Goal: Task Accomplishment & Management: Complete application form

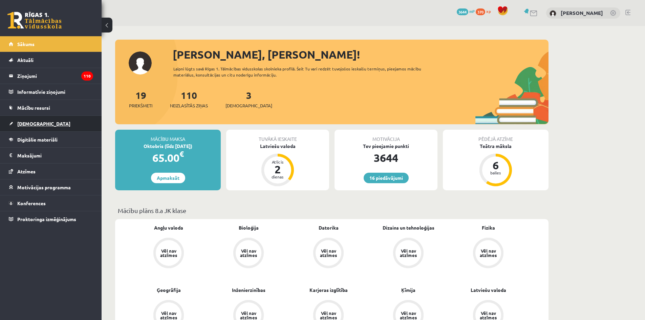
click at [29, 123] on span "[DEMOGRAPHIC_DATA]" at bounding box center [43, 123] width 53 height 6
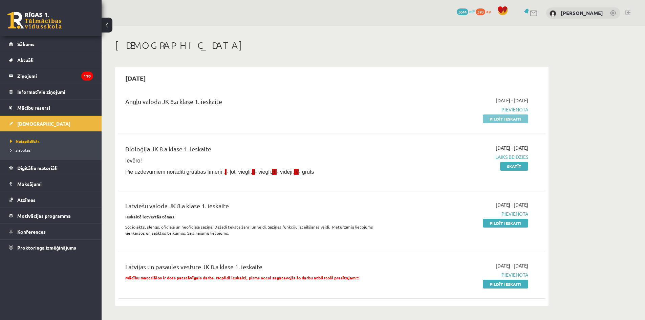
click at [507, 119] on link "Pildīt ieskaiti" at bounding box center [505, 118] width 45 height 9
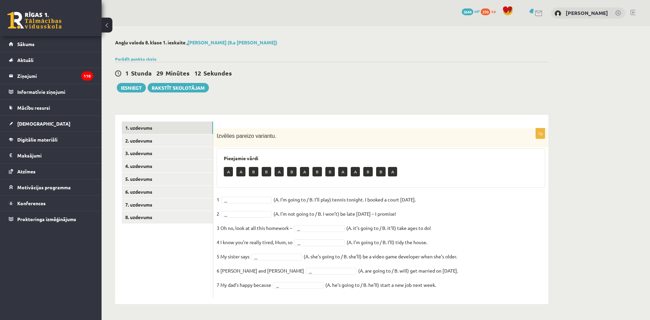
drag, startPoint x: 450, startPoint y: 286, endPoint x: 215, endPoint y: 189, distance: 253.4
click at [215, 189] on div "7p Izvēlies pareizo variantu. Pieejamie vārdi A A B B A B A B B A A B B A 1 ...…" at bounding box center [380, 212] width 335 height 169
copy fieldset "1 ... (A. I’m going to / B. I’ll play) tennis tonight. I booked a court yesterd…"
click at [234, 194] on div "7p Izvēlies pareizo variantu. Pieejamie vārdi A A B B A B A B B A A B B A 1 ...…" at bounding box center [380, 212] width 335 height 169
click at [235, 195] on fieldset "1 ... (A. I’m going to / B. I’ll play) tennis tonight. I booked a court yesterd…" at bounding box center [381, 243] width 328 height 99
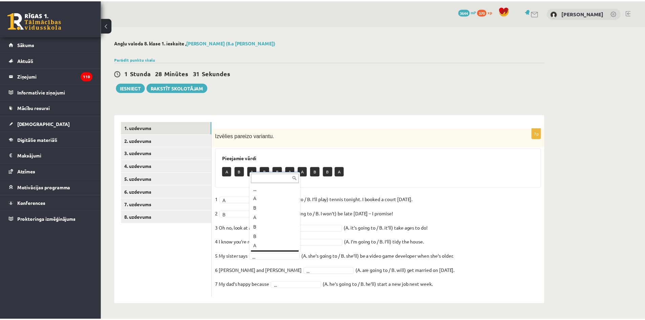
scroll to position [8, 0]
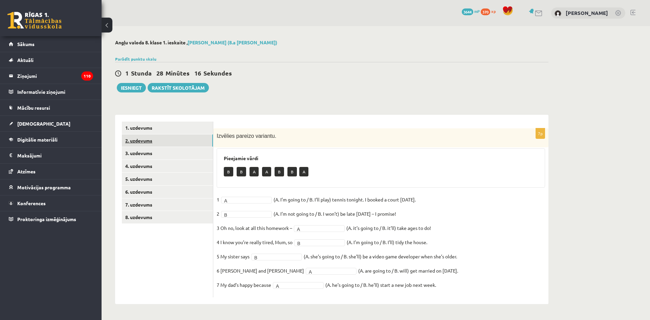
click at [186, 142] on link "2. uzdevums" at bounding box center [167, 140] width 91 height 13
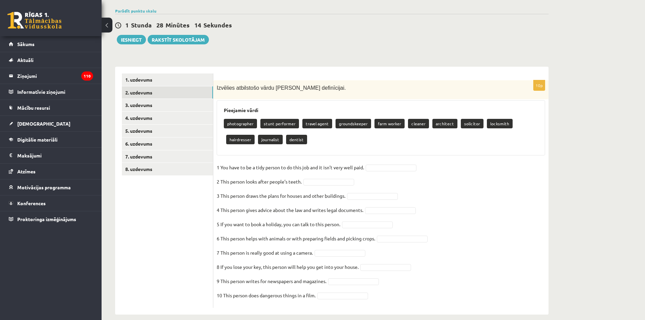
scroll to position [56, 0]
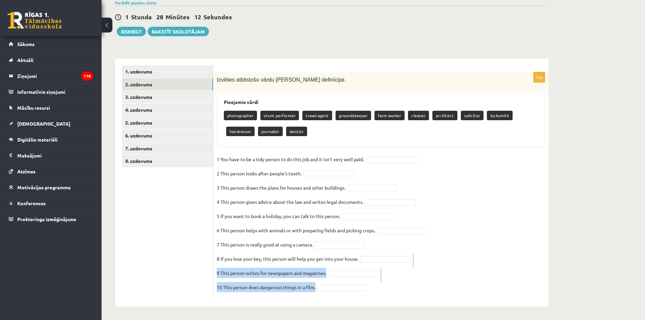
drag, startPoint x: 385, startPoint y: 289, endPoint x: 345, endPoint y: 266, distance: 46.5
click at [345, 266] on fieldset "1 You have to be a tidy person to do this job and it isn’t very well paid.   2 …" at bounding box center [381, 225] width 328 height 142
click at [463, 225] on fieldset "1 You have to be a tidy person to do this job and it isn’t very well paid.   2 …" at bounding box center [381, 225] width 328 height 142
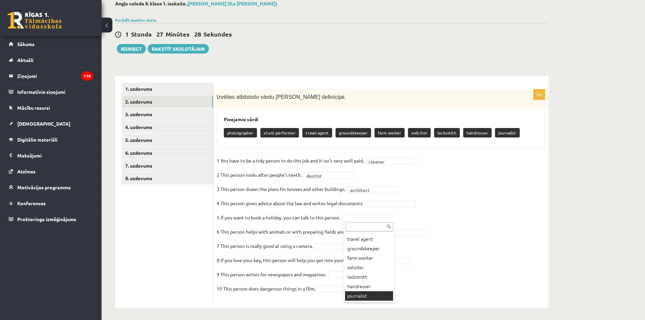
scroll to position [40, 0]
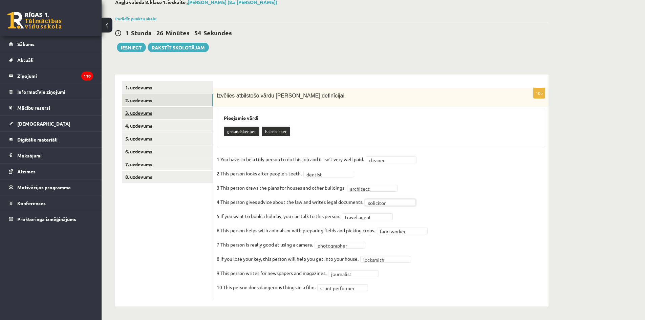
click at [174, 115] on link "3. uzdevums" at bounding box center [167, 113] width 91 height 13
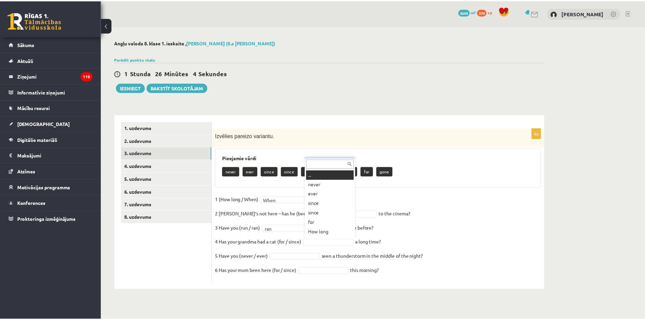
scroll to position [8, 0]
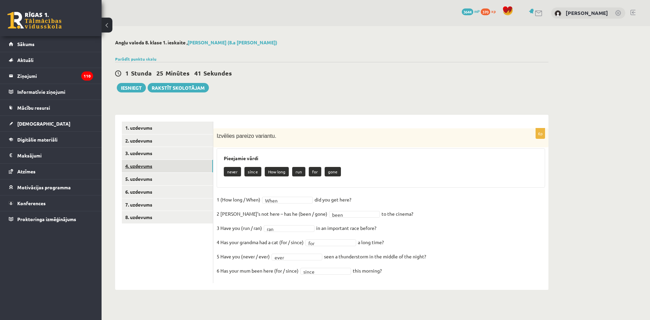
click at [146, 165] on link "4. uzdevums" at bounding box center [167, 166] width 91 height 13
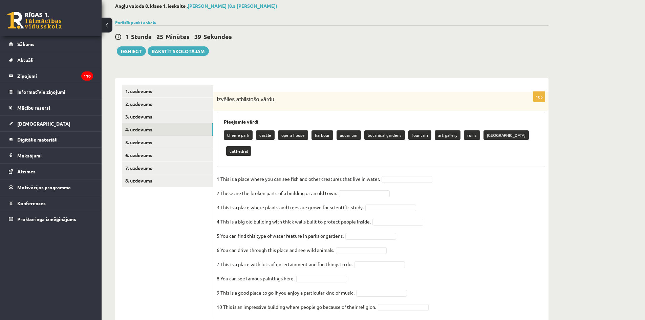
scroll to position [40, 0]
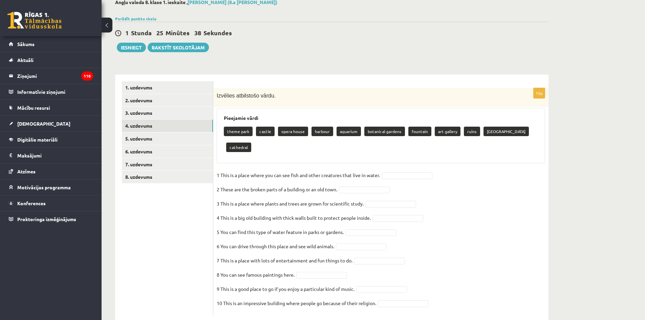
click at [394, 170] on fieldset "1 This is a place where you can see fish and other creatures that live in water…" at bounding box center [381, 241] width 328 height 142
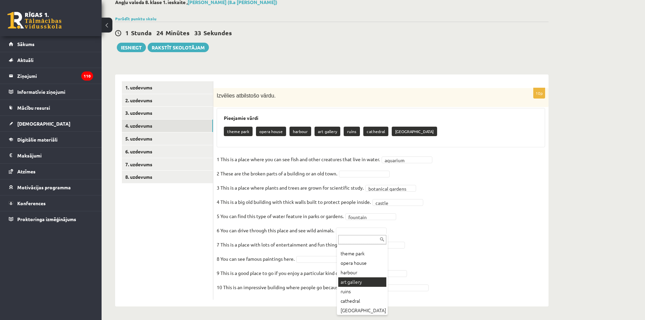
scroll to position [8, 0]
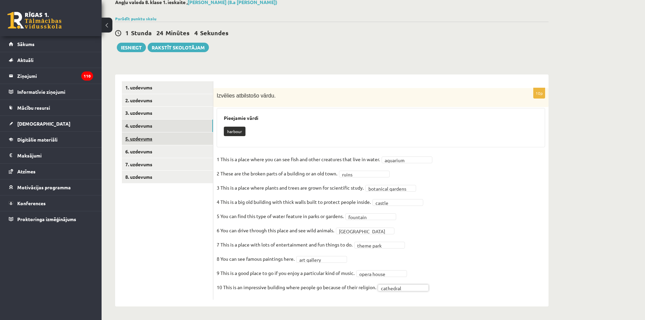
click at [156, 141] on link "5. uzdevums" at bounding box center [167, 138] width 91 height 13
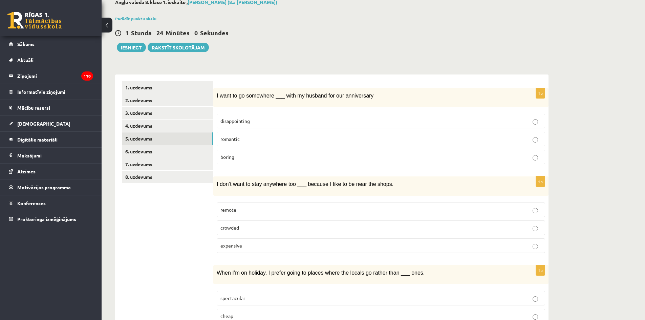
click at [260, 140] on p "romantic" at bounding box center [380, 138] width 321 height 7
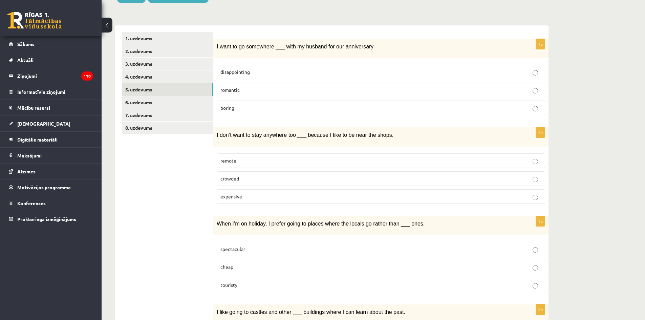
scroll to position [108, 0]
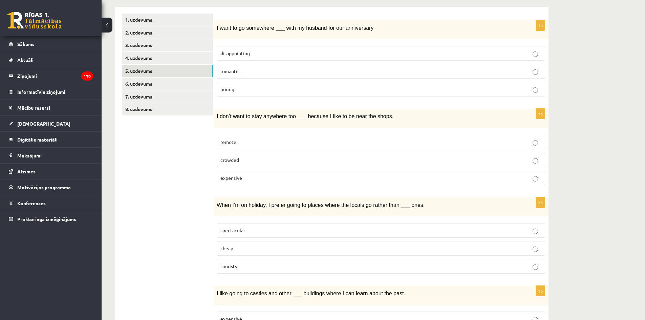
click at [269, 142] on p "remote" at bounding box center [380, 141] width 321 height 7
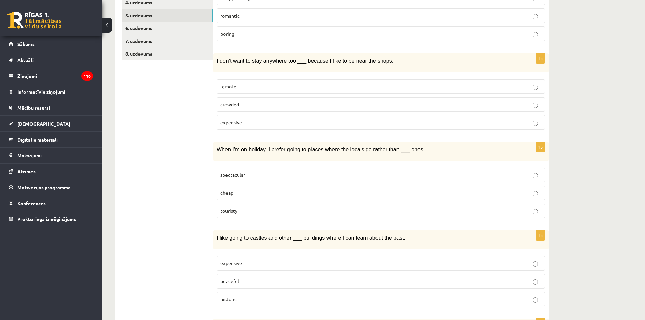
scroll to position [176, 0]
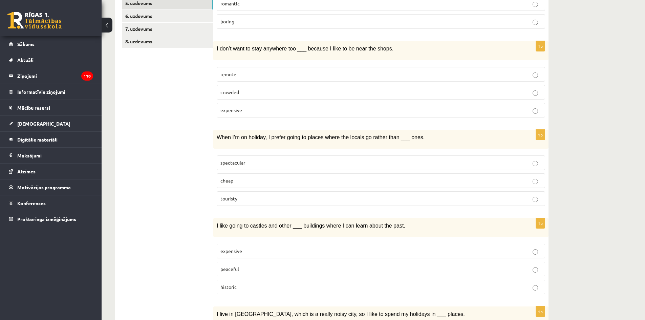
click at [259, 200] on p "touristy" at bounding box center [380, 198] width 321 height 7
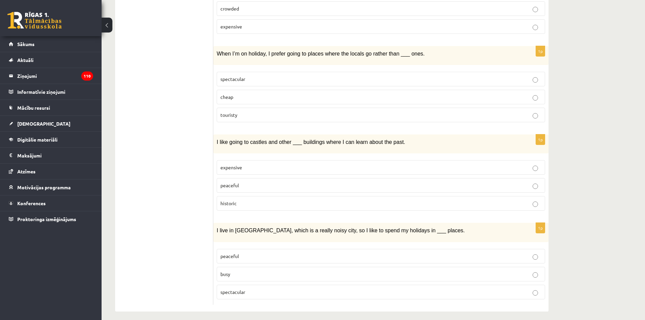
scroll to position [263, 0]
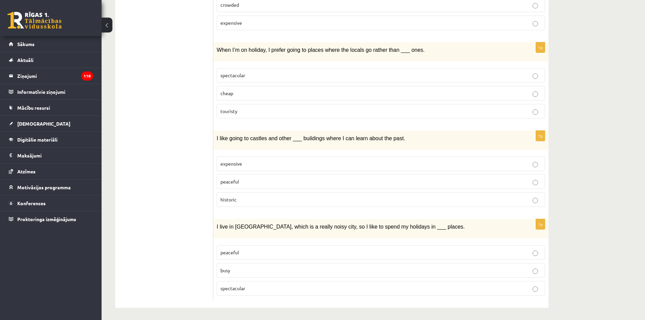
click at [226, 198] on span "historic" at bounding box center [228, 199] width 16 height 6
click at [244, 255] on label "peaceful" at bounding box center [381, 252] width 328 height 15
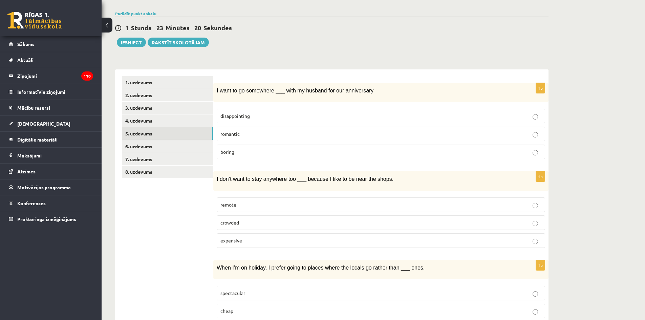
scroll to position [0, 0]
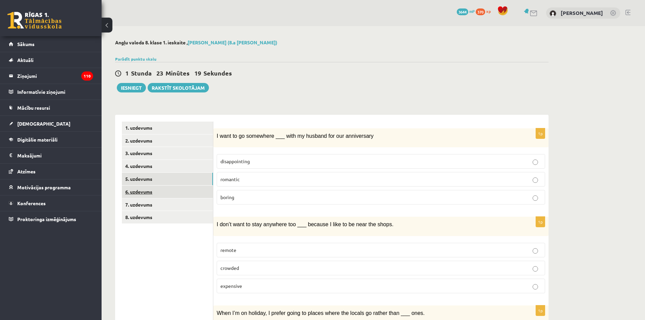
click at [140, 187] on link "6. uzdevums" at bounding box center [167, 191] width 91 height 13
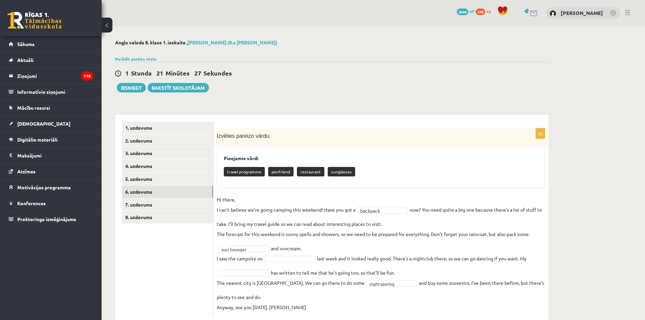
click at [251, 276] on fieldset "**********" at bounding box center [381, 253] width 328 height 118
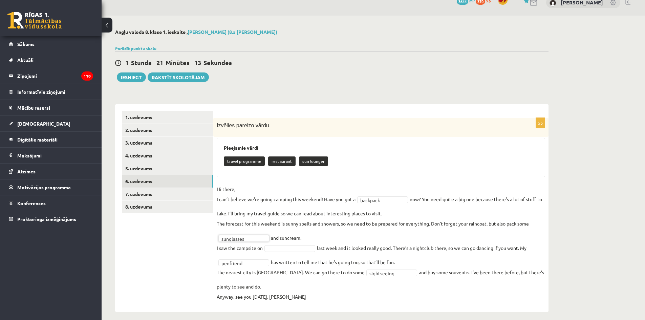
scroll to position [16, 0]
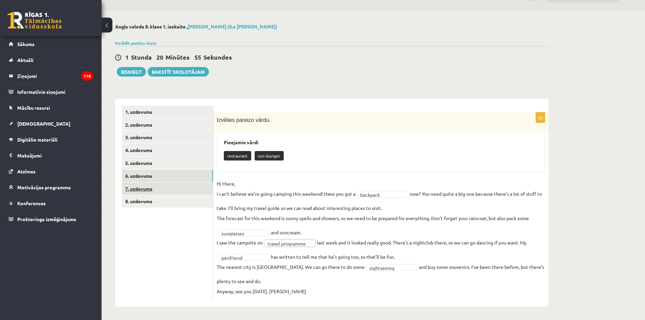
click at [155, 189] on link "7. uzdevums" at bounding box center [167, 188] width 91 height 13
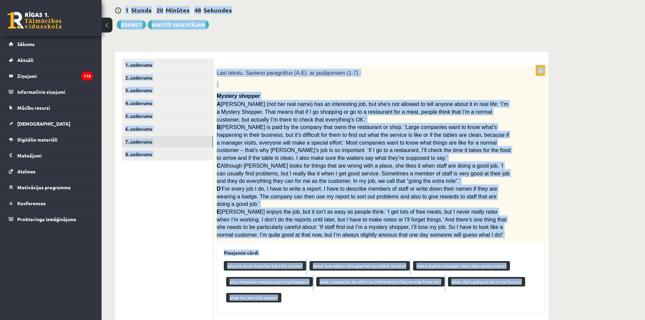
scroll to position [48, 0]
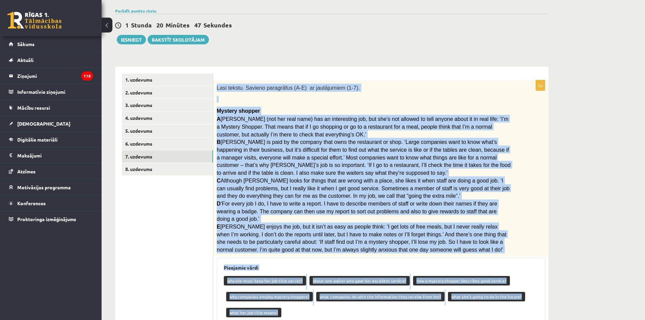
drag, startPoint x: 359, startPoint y: 293, endPoint x: 215, endPoint y: 87, distance: 250.8
click at [215, 87] on div "5p Lasi tekstu. Savieno paragrāfus (A-E) ar jautājumiem (1-7). Mystery shopper …" at bounding box center [380, 245] width 335 height 330
copy div "Lasi tekstu. Savieno paragrāfus (A-E) ar jautājumiem (1-7). Mystery shopper A R…"
drag, startPoint x: 610, startPoint y: 280, endPoint x: 602, endPoint y: 274, distance: 10.4
click at [610, 280] on div "Angļu valoda 8. klase 1. ieskaite , Kārlis Bergs (8.a JK klase) Parādīt punktu …" at bounding box center [373, 204] width 543 height 452
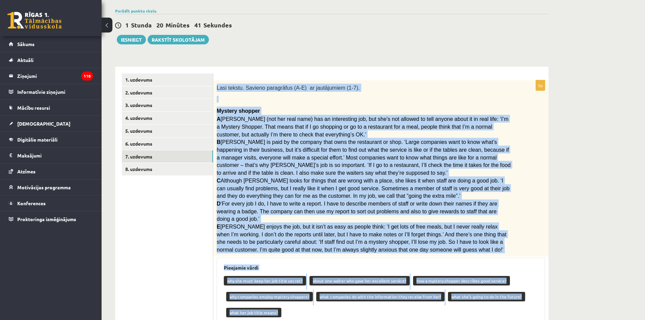
click at [598, 245] on div "Angļu valoda 8. klase 1. ieskaite , Kārlis Bergs (8.a JK klase) Parādīt punktu …" at bounding box center [373, 204] width 543 height 452
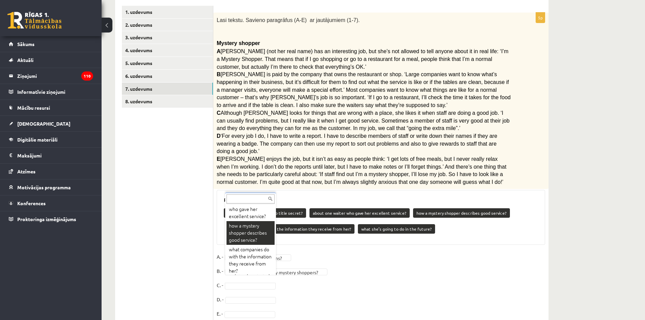
scroll to position [33, 0]
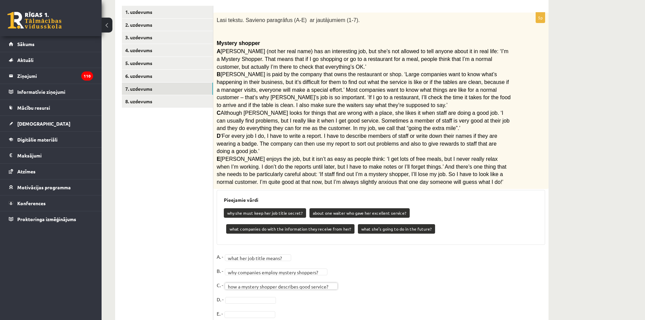
click at [243, 298] on fieldset "**********" at bounding box center [381, 286] width 328 height 71
click at [244, 295] on fieldset "**********" at bounding box center [381, 286] width 328 height 71
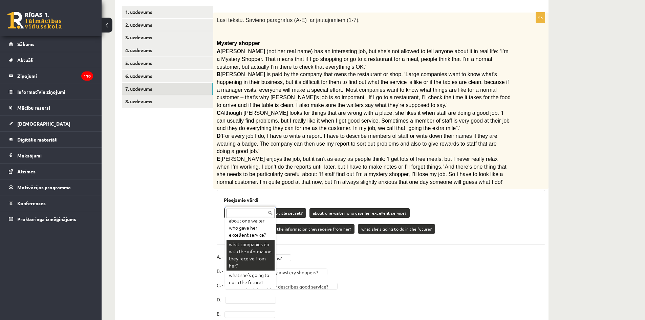
scroll to position [44, 0]
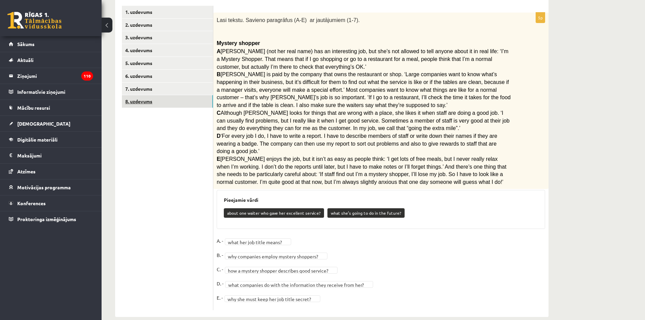
click at [141, 100] on link "8. uzdevums" at bounding box center [167, 101] width 91 height 13
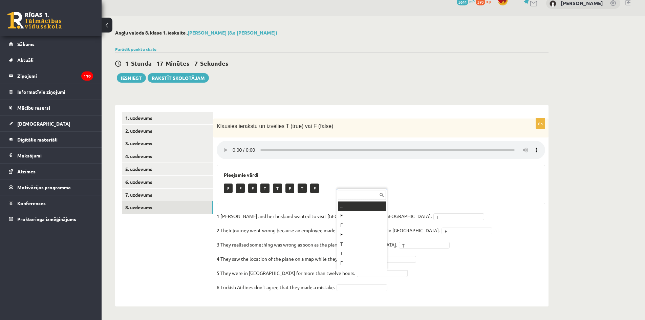
scroll to position [8, 0]
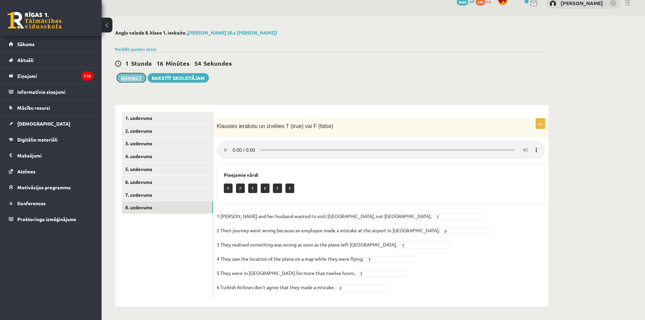
click at [132, 76] on button "Iesniegt" at bounding box center [131, 77] width 29 height 9
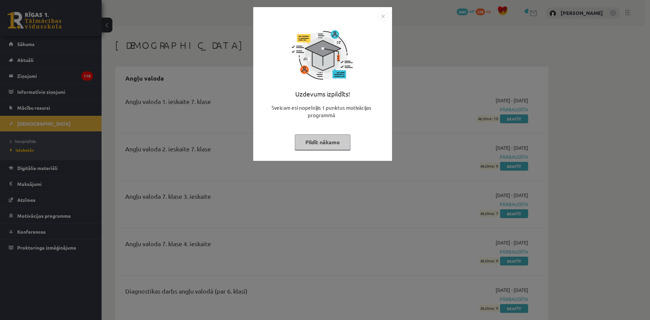
click at [382, 15] on img "Close" at bounding box center [383, 16] width 10 height 10
